Goal: Check status

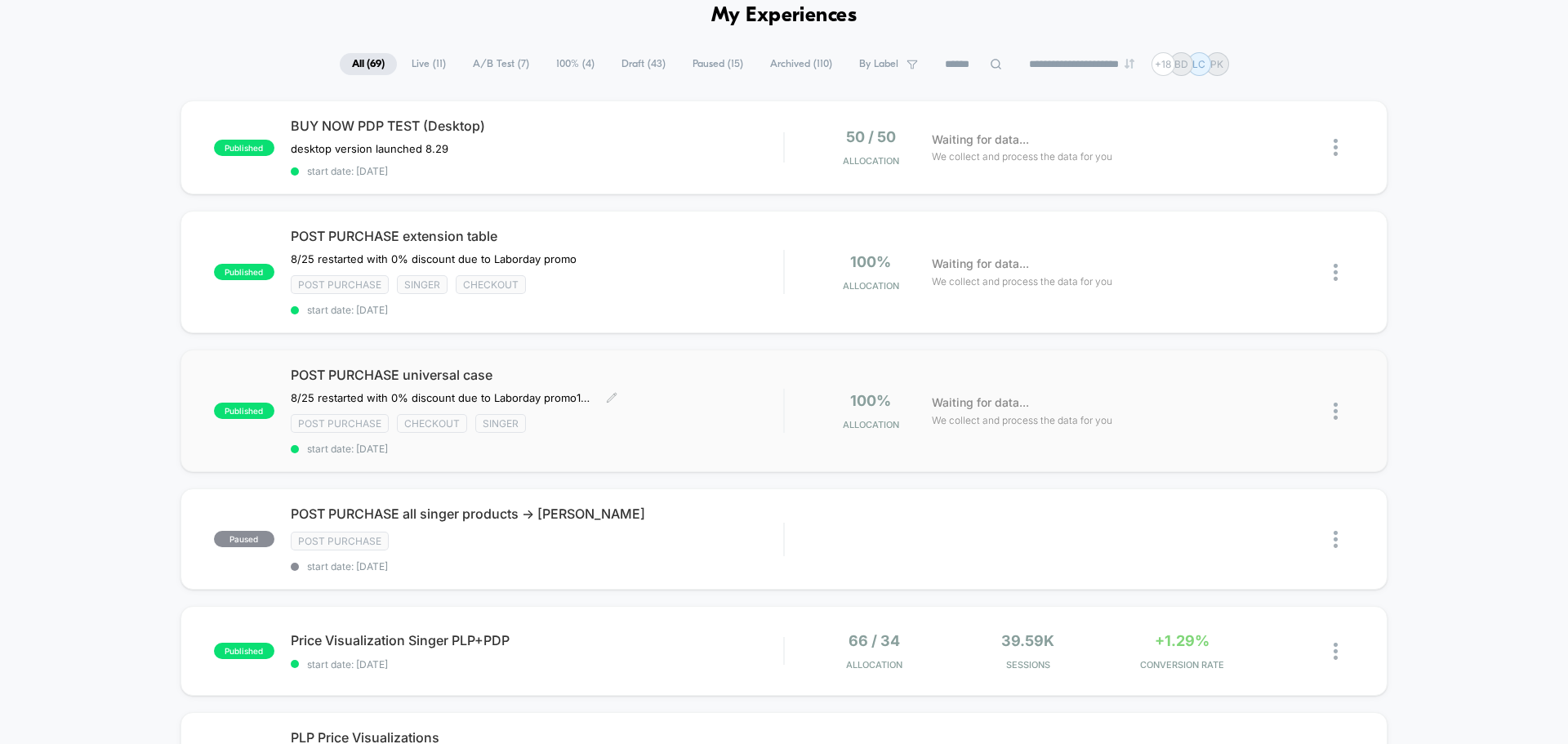
scroll to position [75, 0]
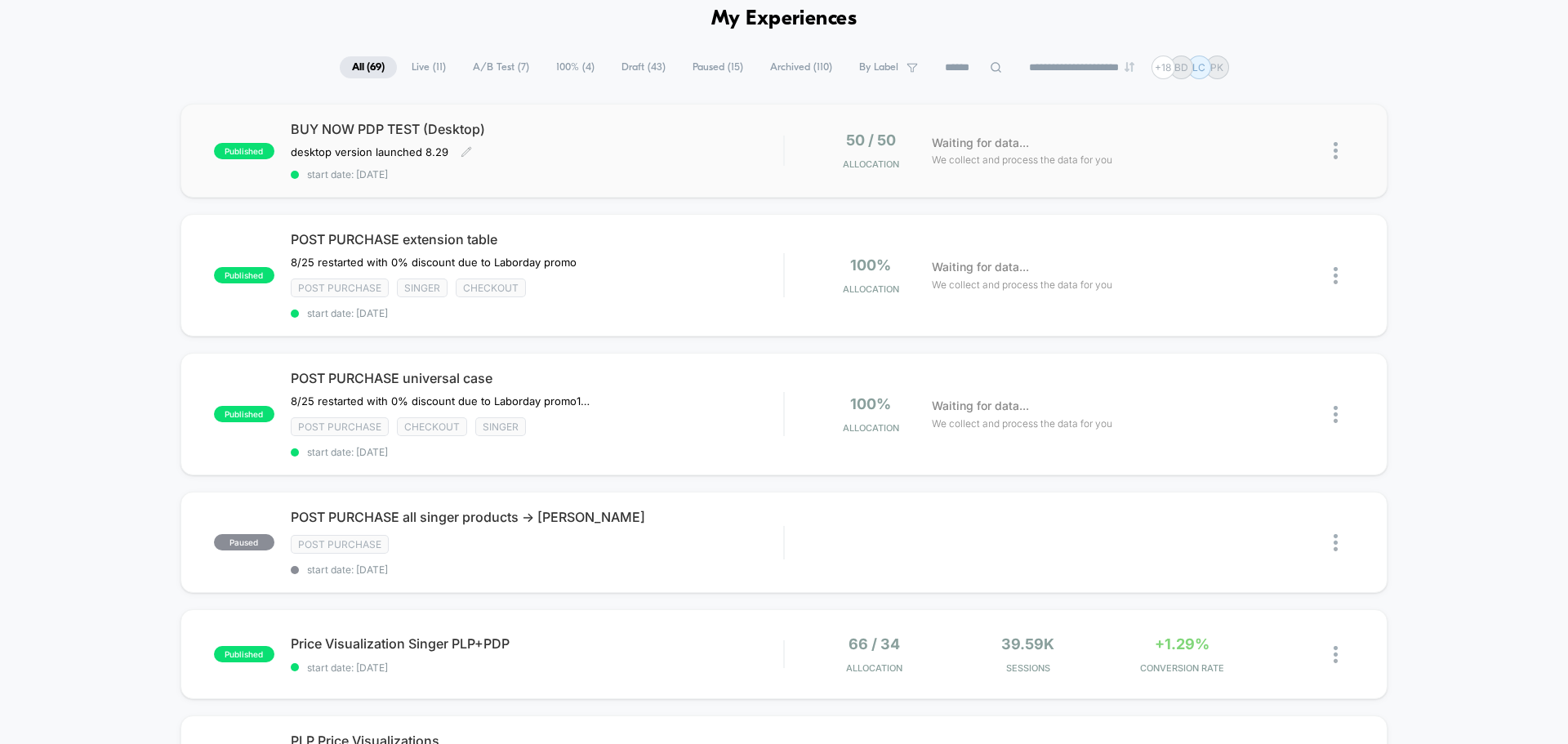
click at [527, 169] on span "start date: [DATE]" at bounding box center [536, 174] width 492 height 12
